Goal: Information Seeking & Learning: Learn about a topic

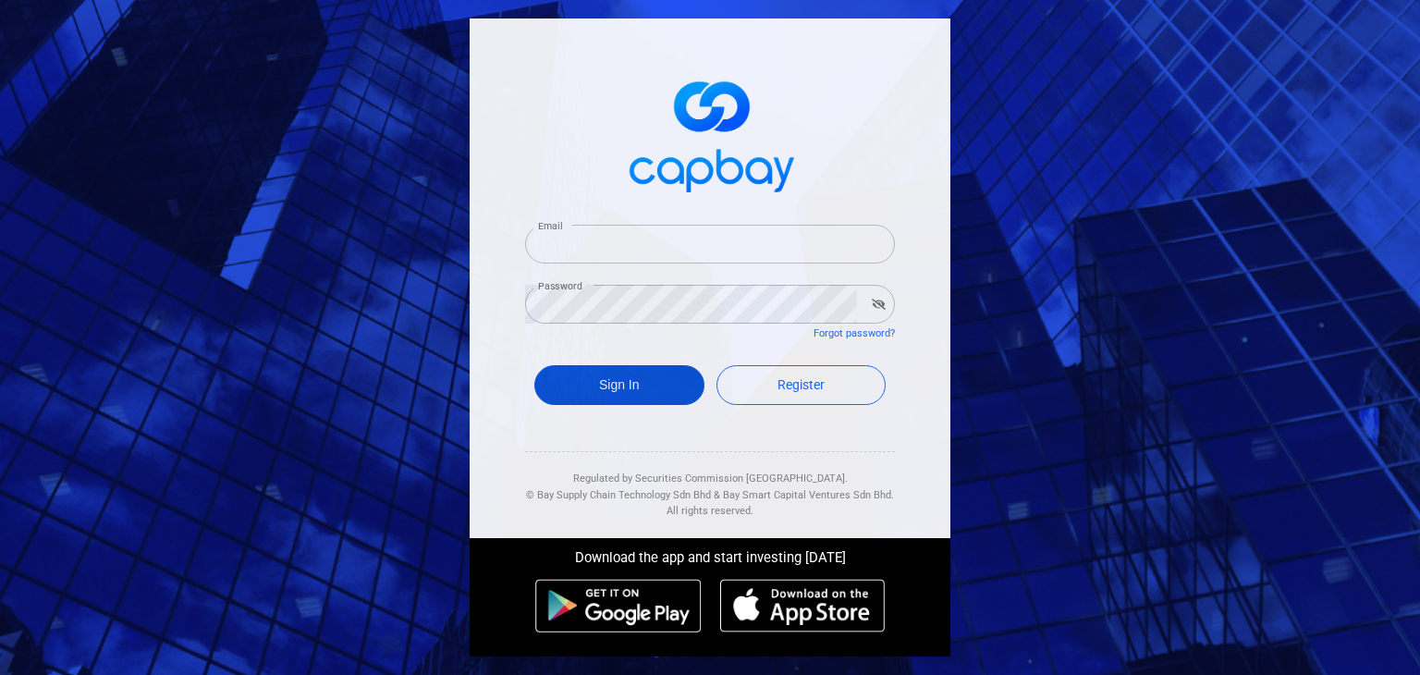
type input "[EMAIL_ADDRESS][DOMAIN_NAME]"
click at [593, 374] on button "Sign In" at bounding box center [619, 385] width 170 height 40
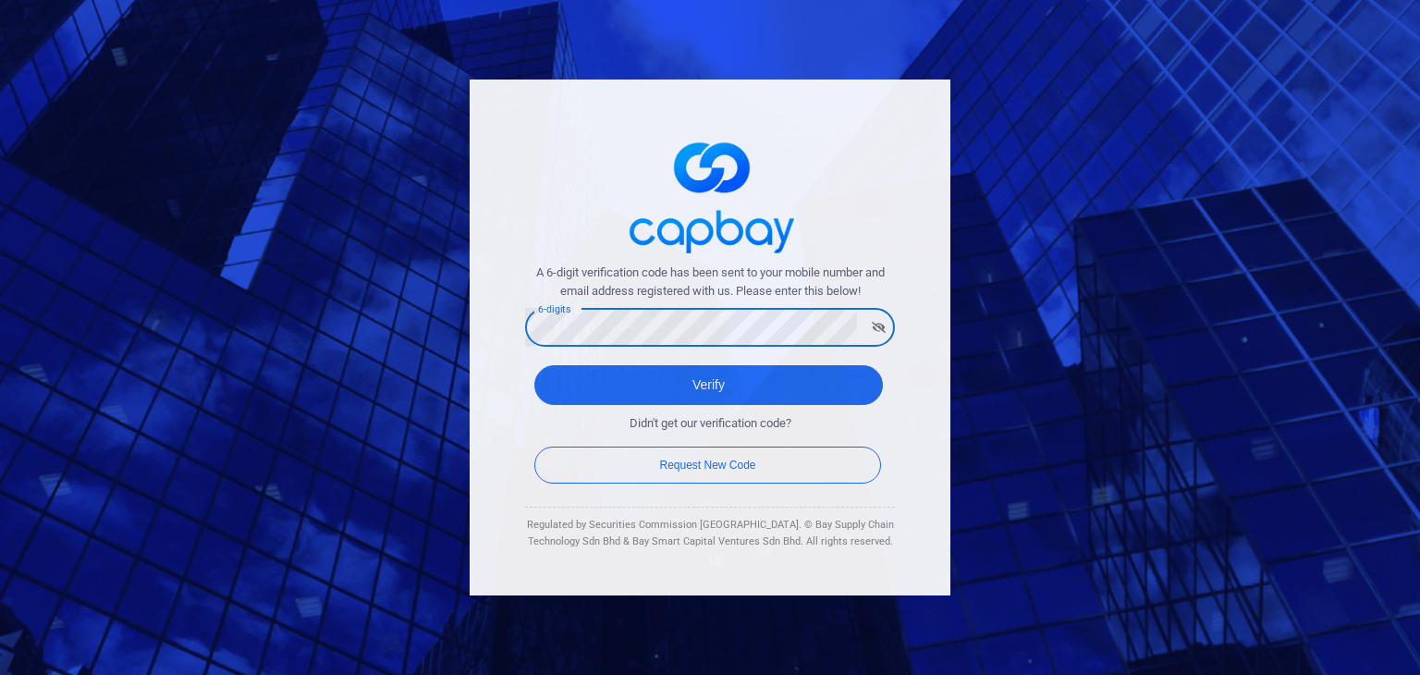
click at [534, 365] on button "Verify" at bounding box center [708, 385] width 348 height 40
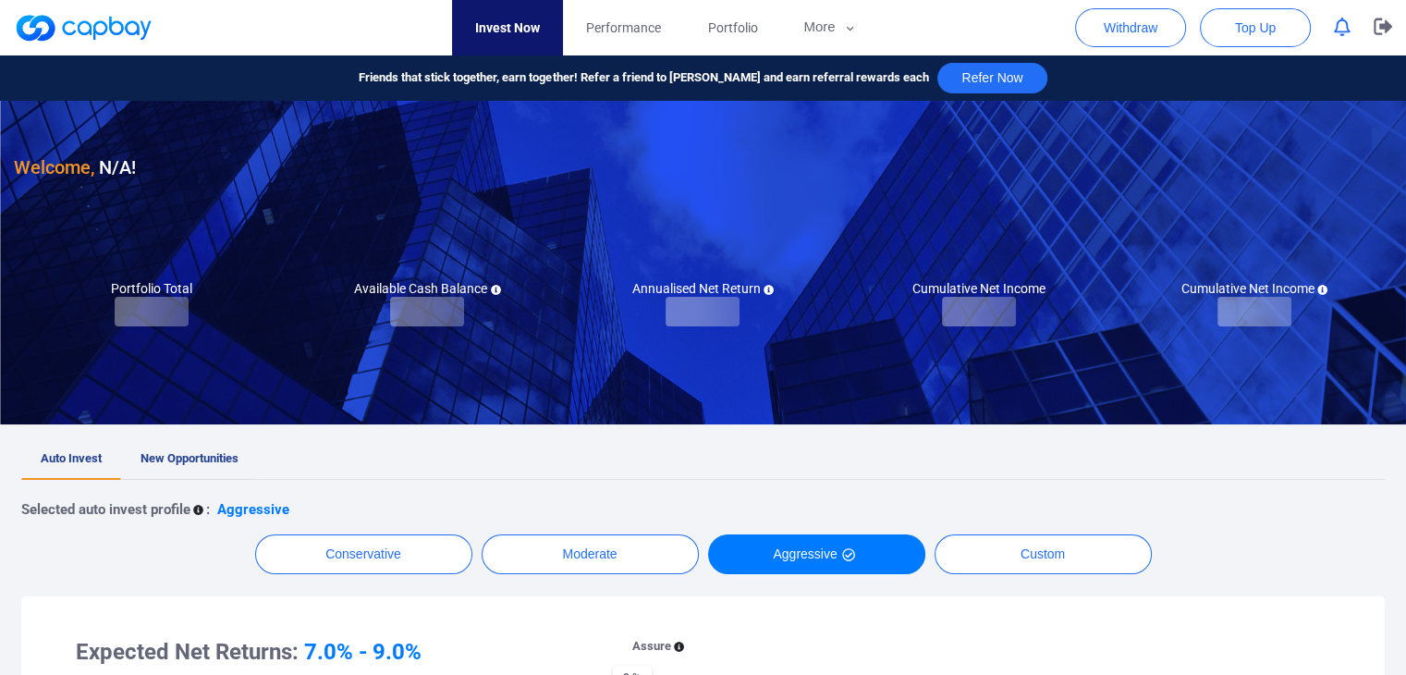
click at [203, 446] on link "New Opportunities" at bounding box center [189, 459] width 137 height 41
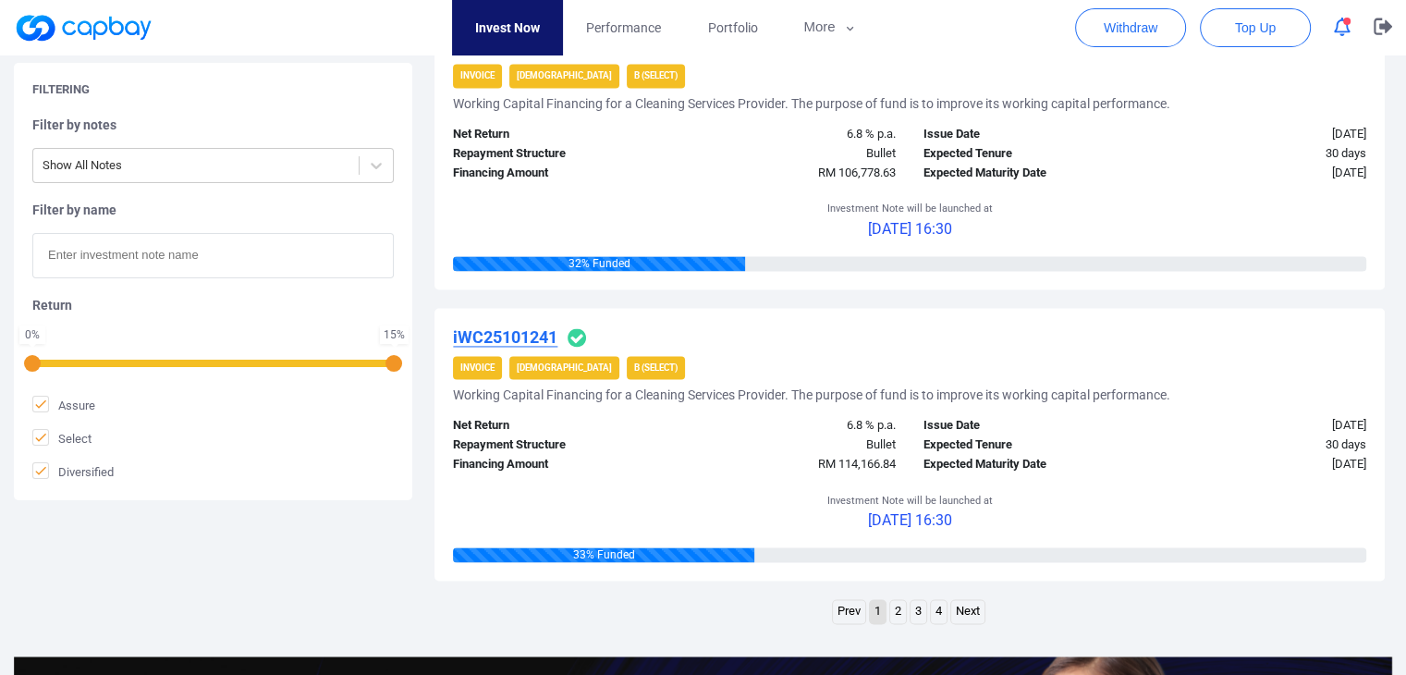
scroll to position [2865, 0]
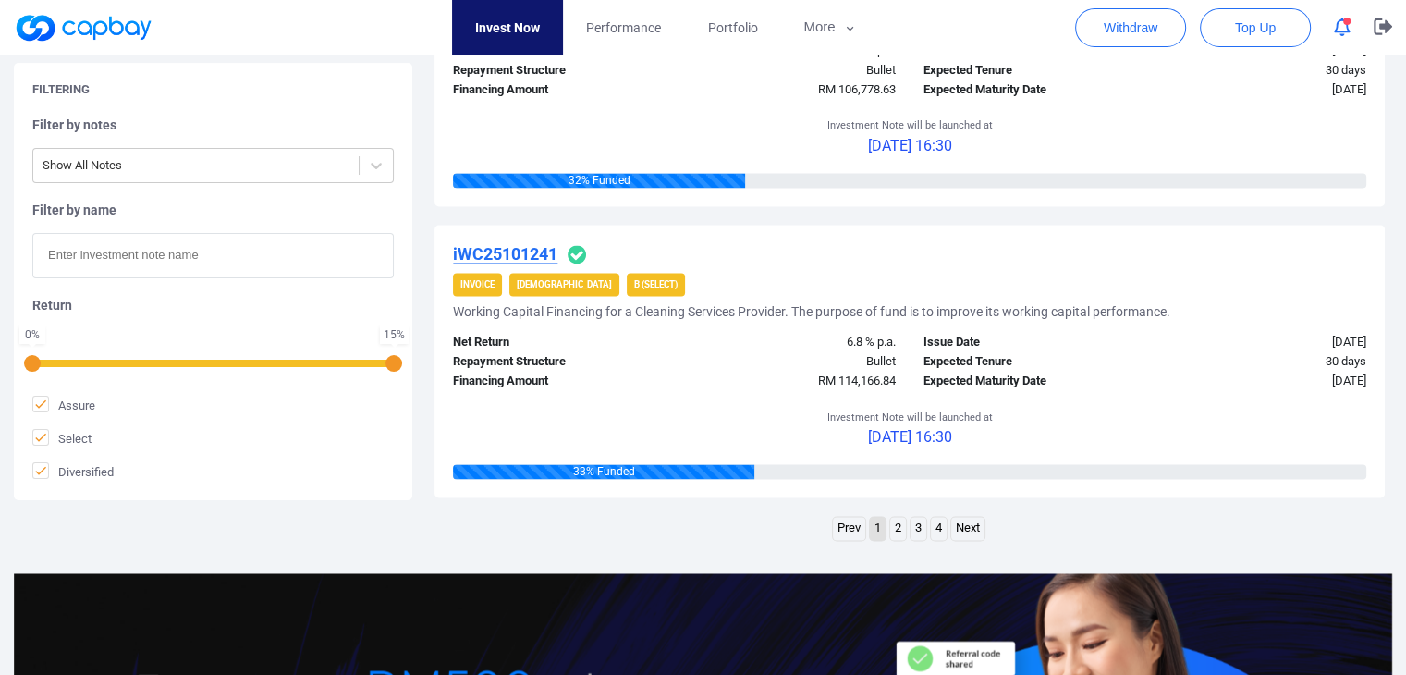
click at [972, 527] on link "Next" at bounding box center [967, 528] width 33 height 23
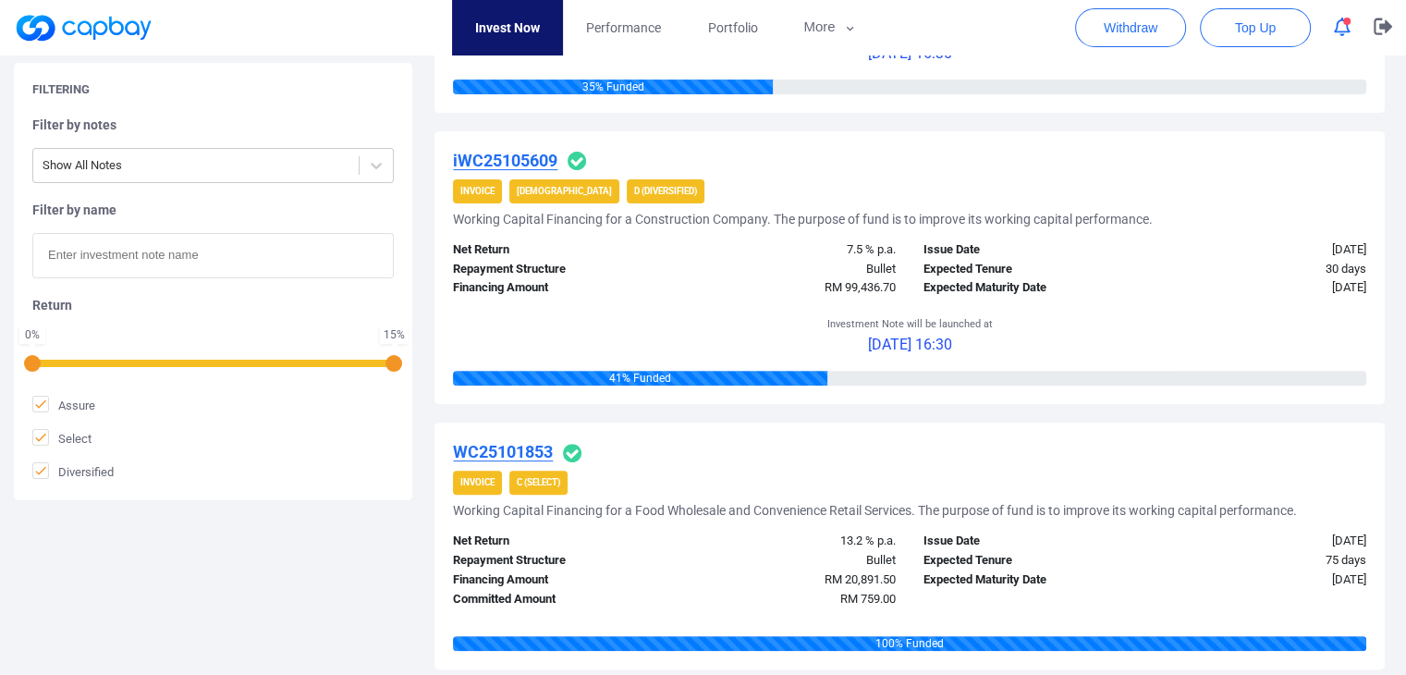
scroll to position [2617, 0]
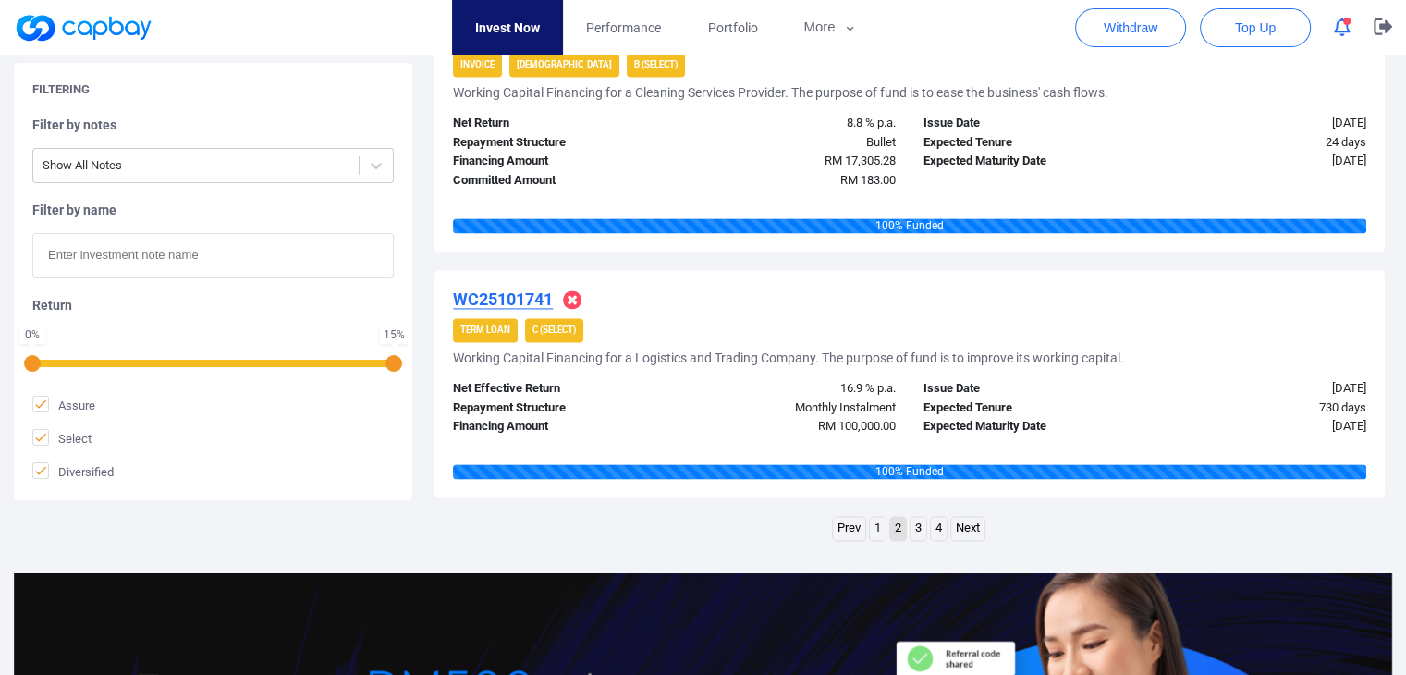
click at [1052, 538] on div "Prev 1 2 3 4 Next" at bounding box center [909, 531] width 950 height 30
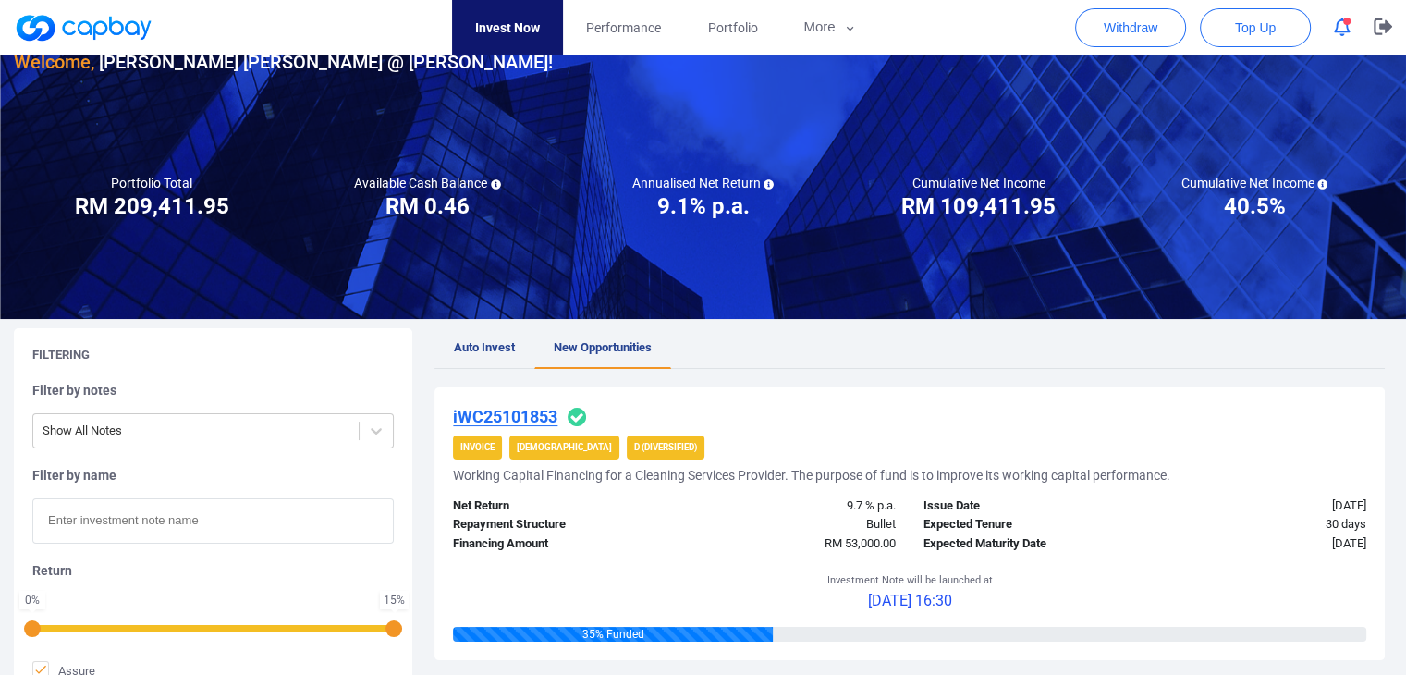
scroll to position [29, 0]
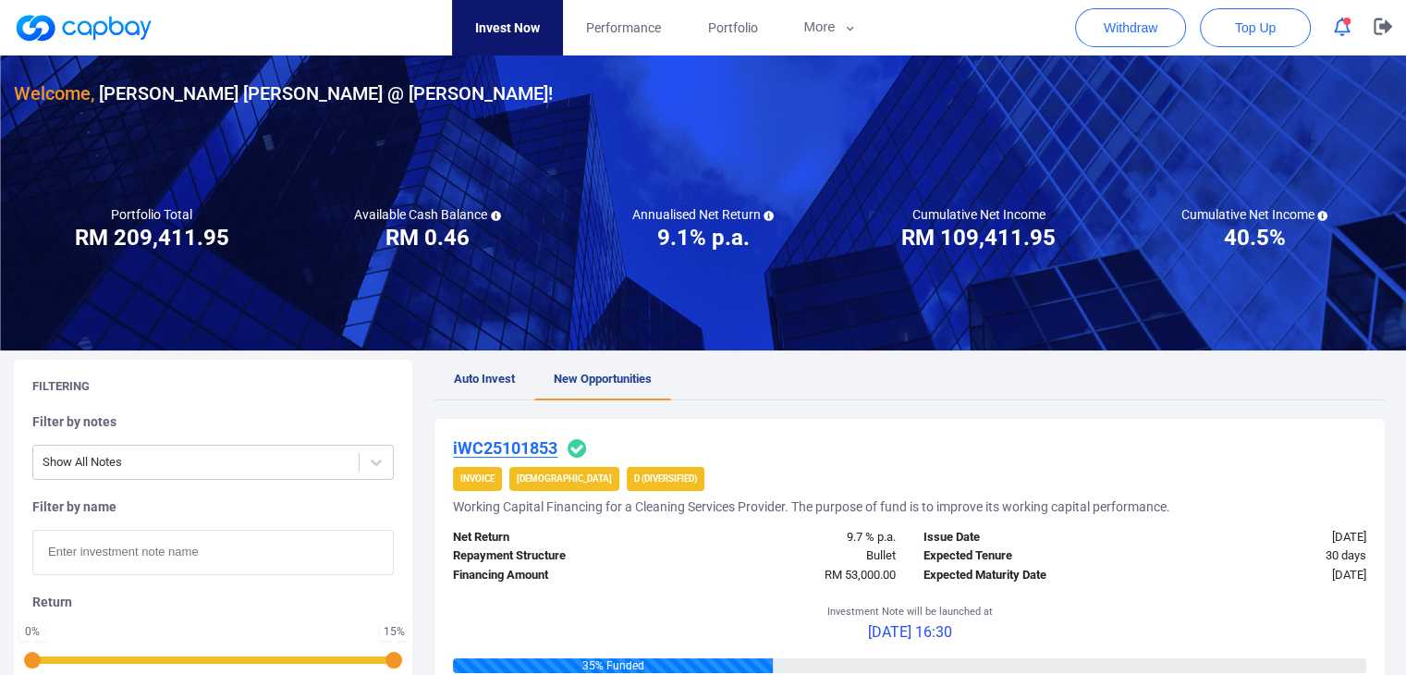
click at [1327, 20] on button "button" at bounding box center [1342, 27] width 35 height 29
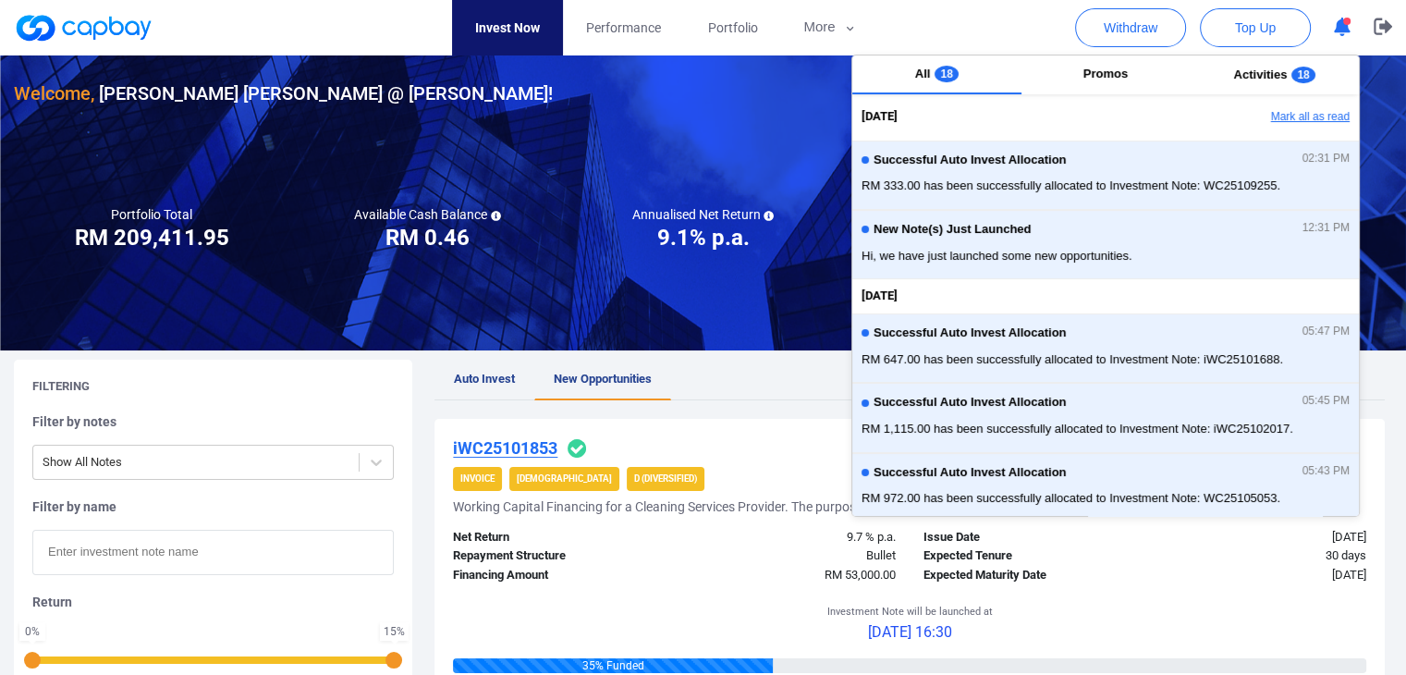
click at [1316, 112] on button "Mark all as read" at bounding box center [1259, 117] width 199 height 31
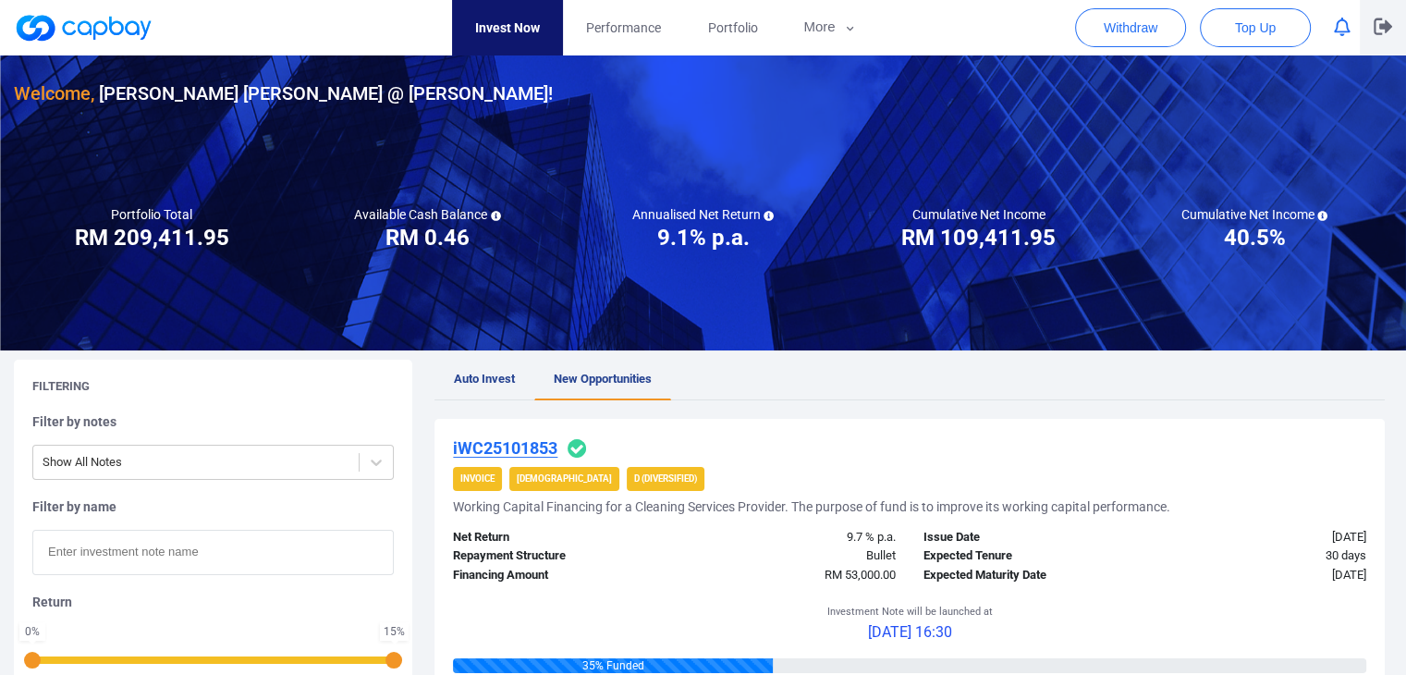
click at [1390, 34] on icon "button" at bounding box center [1383, 27] width 18 height 18
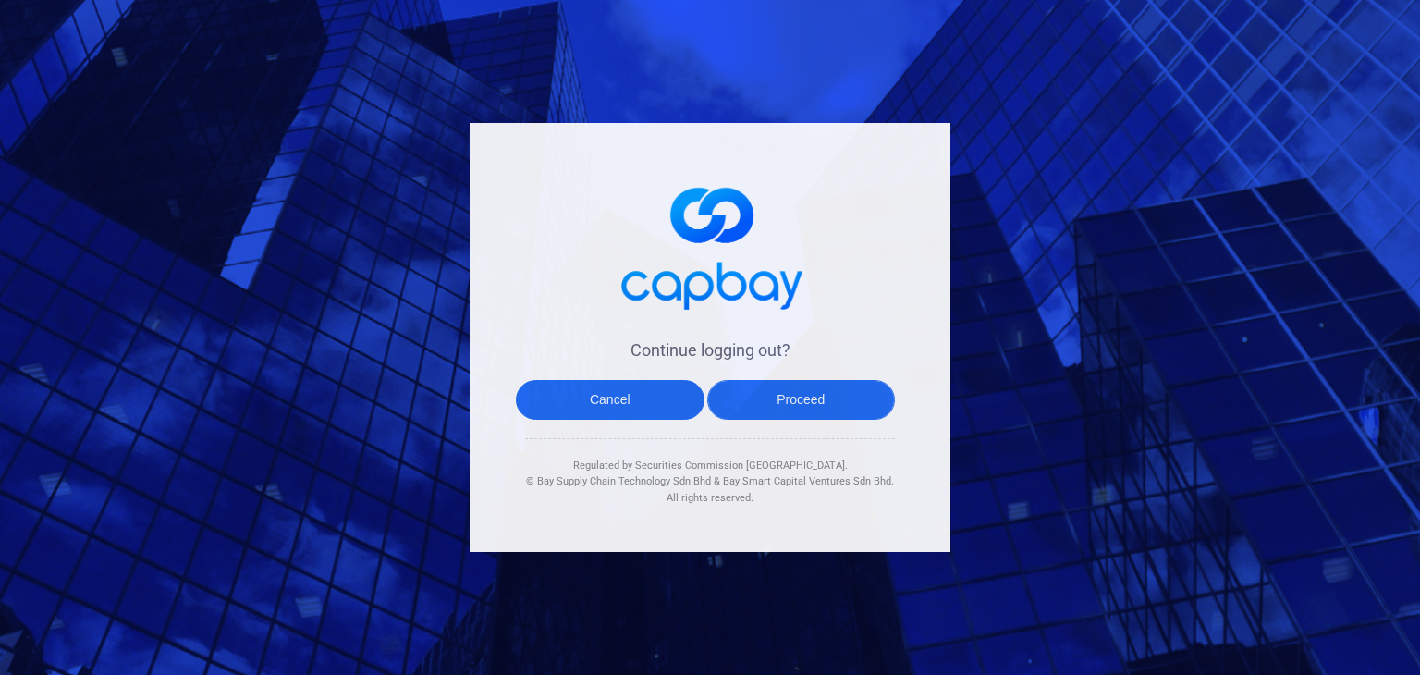
click at [861, 390] on button "Proceed" at bounding box center [801, 400] width 189 height 40
